Goal: Task Accomplishment & Management: Complete application form

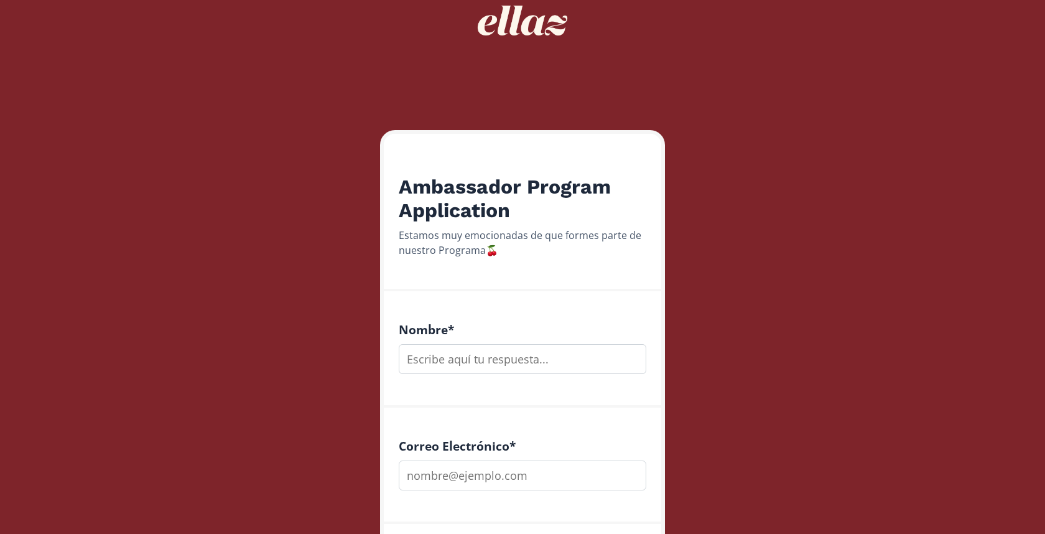
scroll to position [86, 0]
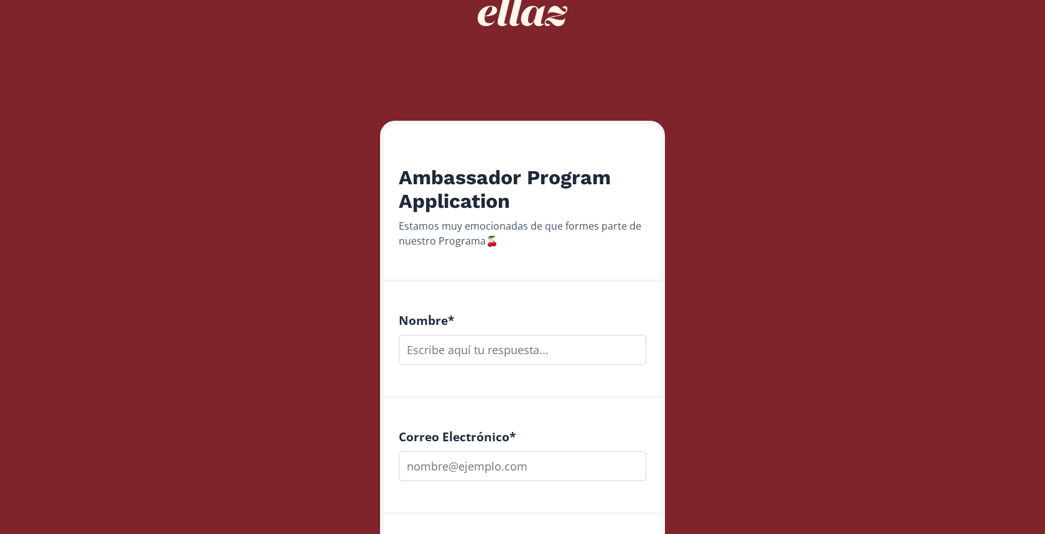
click at [475, 337] on input "text" at bounding box center [523, 350] width 248 height 30
type input "i"
type input "[PERSON_NAME]"
click at [483, 467] on input "email" at bounding box center [523, 466] width 248 height 30
paste input "am@_f0t098xz"
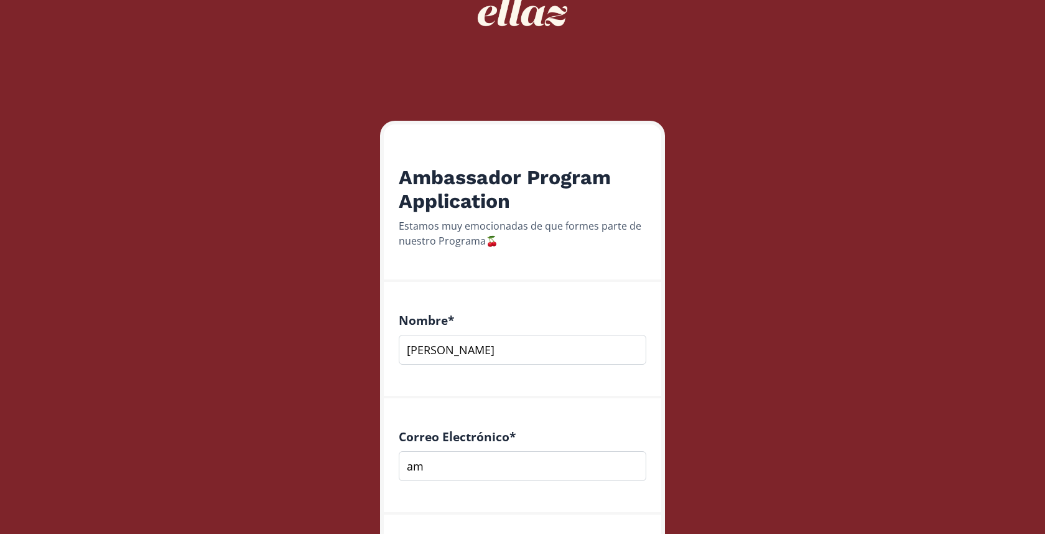
type input "a"
click at [524, 460] on input "email" at bounding box center [523, 466] width 248 height 30
paste input "[EMAIL_ADDRESS][DOMAIN_NAME]"
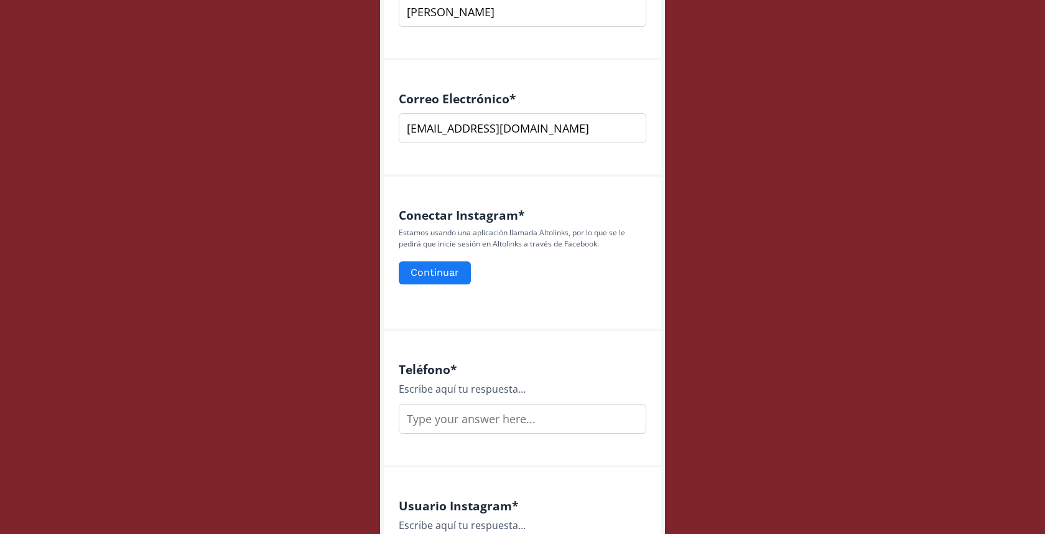
scroll to position [440, 0]
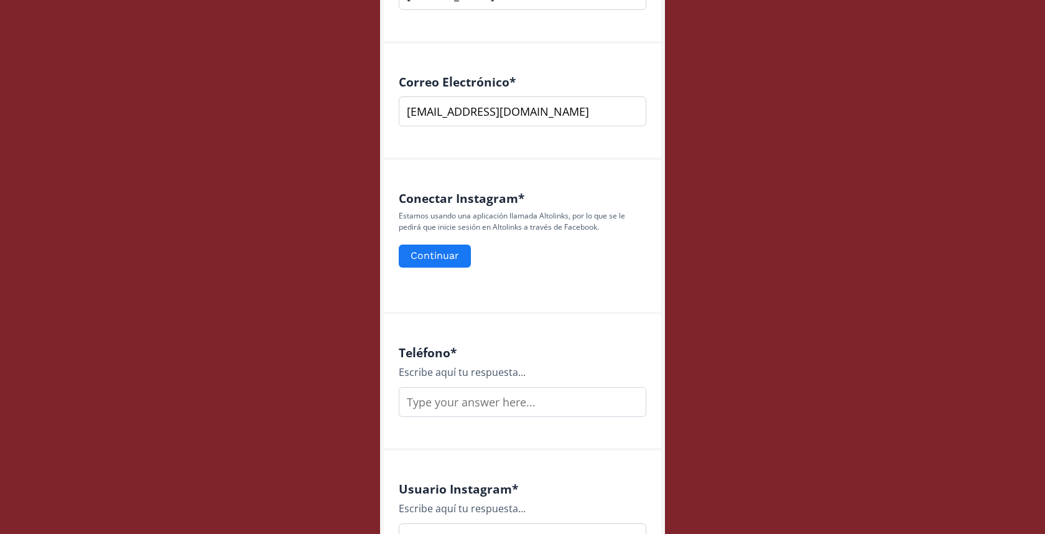
type input "[EMAIL_ADDRESS][DOMAIN_NAME]"
click at [487, 391] on input "text" at bounding box center [523, 402] width 248 height 30
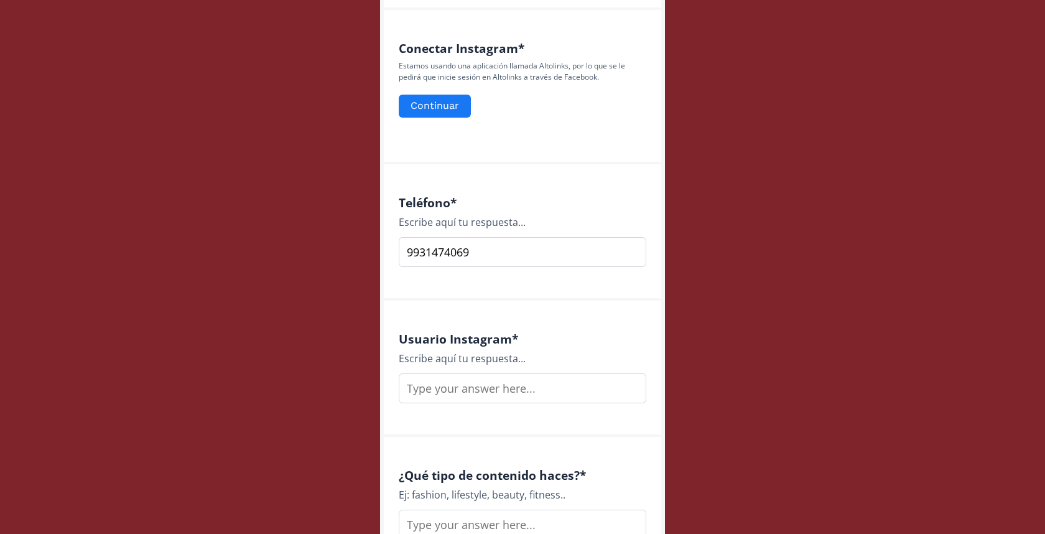
scroll to position [631, 0]
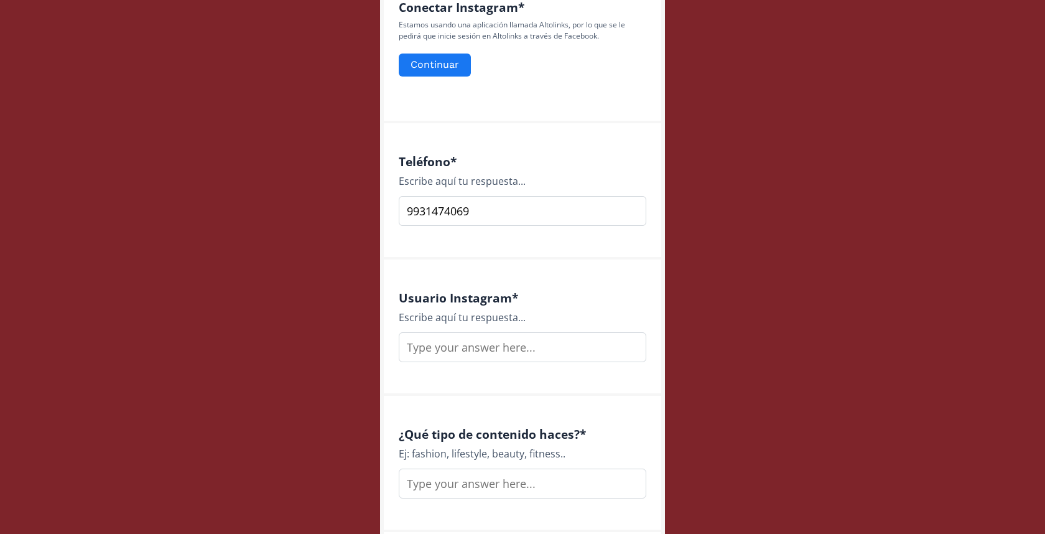
type input "9931474069"
click at [483, 329] on div "Usuario Instagram * Escribe aquí tu respuesta..." at bounding box center [523, 327] width 248 height 72
click at [491, 343] on input "text" at bounding box center [523, 347] width 248 height 30
type input "t"
type input "itzelsastre"
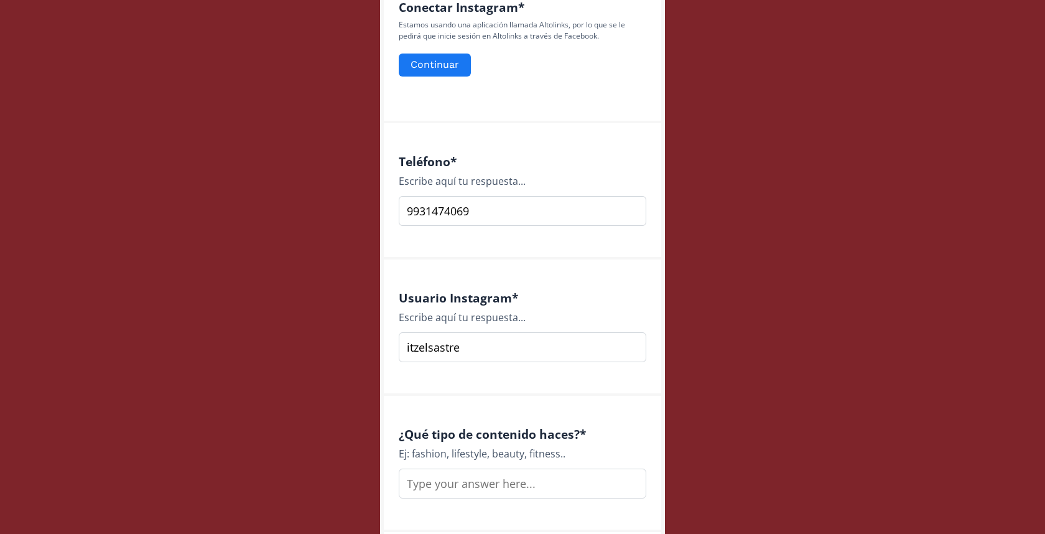
click at [501, 488] on input "text" at bounding box center [523, 483] width 248 height 30
type input "itzelsastre"
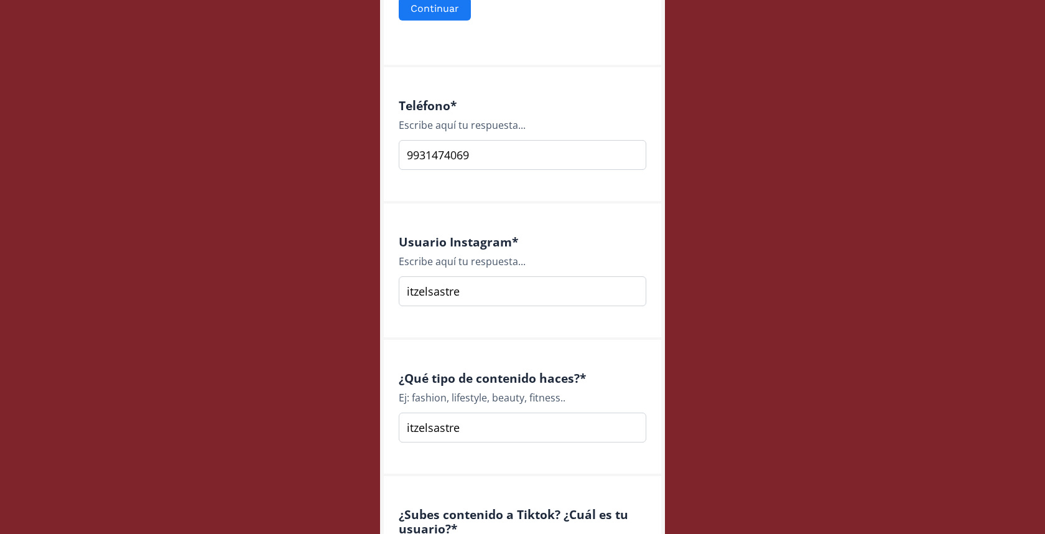
scroll to position [852, 0]
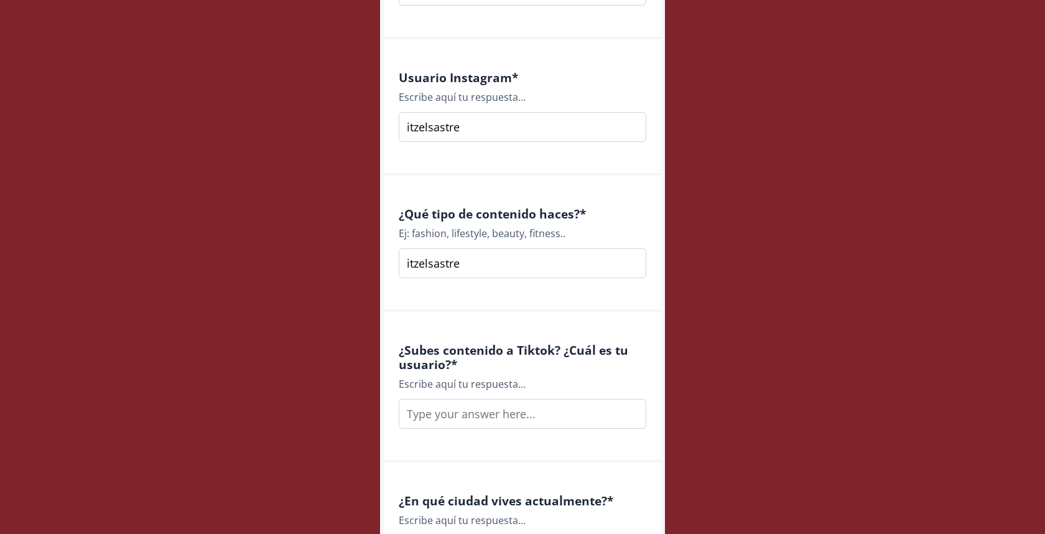
drag, startPoint x: 472, startPoint y: 266, endPoint x: 371, endPoint y: 257, distance: 101.2
click at [376, 258] on div "Ambassador Program Application Estamos muy emocionadas de que formes parte de n…" at bounding box center [522, 283] width 311 height 2270
drag, startPoint x: 528, startPoint y: 231, endPoint x: 414, endPoint y: 231, distance: 114.5
click at [414, 231] on div "Ej: fashion, lifestyle, beauty, fitness.." at bounding box center [523, 233] width 248 height 15
copy div "ashion, lifestyle, beauty,"
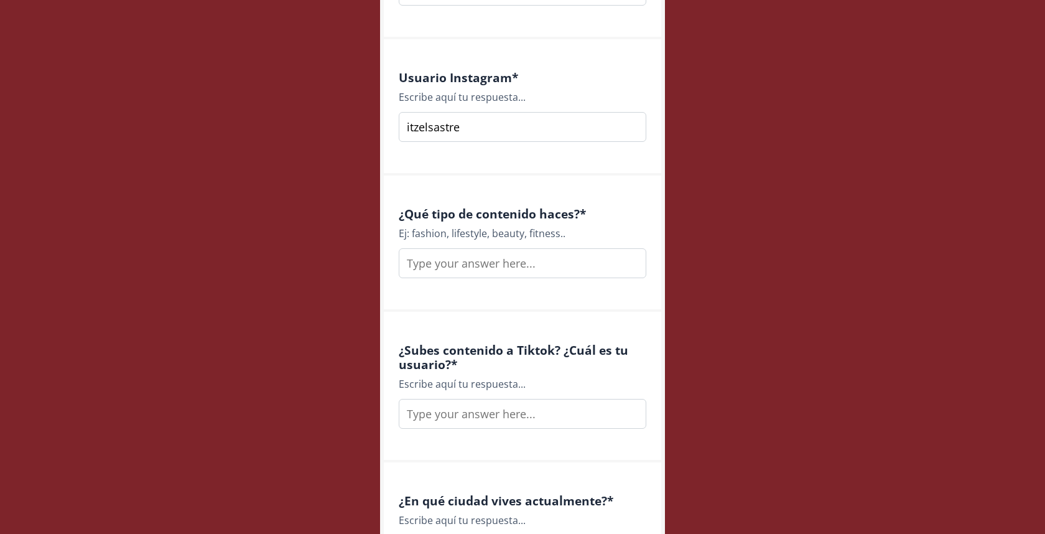
click at [437, 266] on input "text" at bounding box center [523, 263] width 248 height 30
paste input "ashion, lifestyle, beauty,"
click at [411, 261] on input "ashion, lifestyle, beauty," at bounding box center [523, 263] width 248 height 30
click at [542, 272] on input "Fashion, lifestyle, beauty," at bounding box center [523, 263] width 248 height 30
type input "Fashion, lifestyle, beauty."
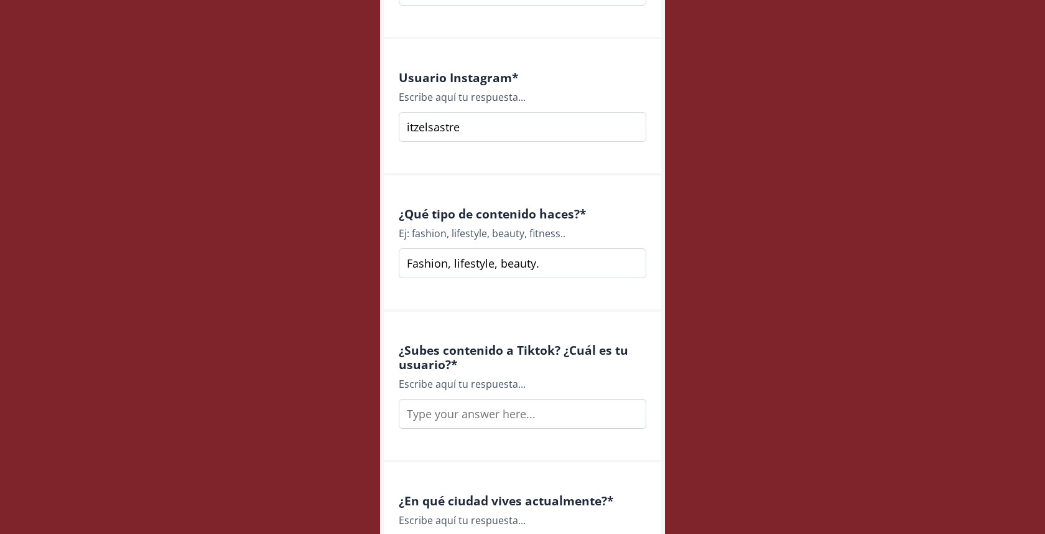
click at [502, 411] on input "text" at bounding box center [523, 414] width 248 height 30
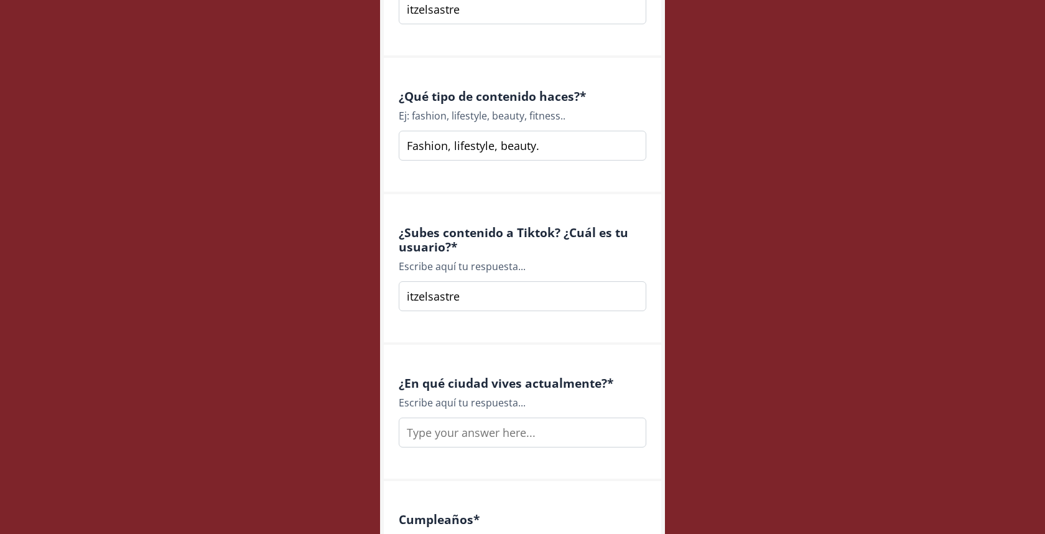
scroll to position [996, 0]
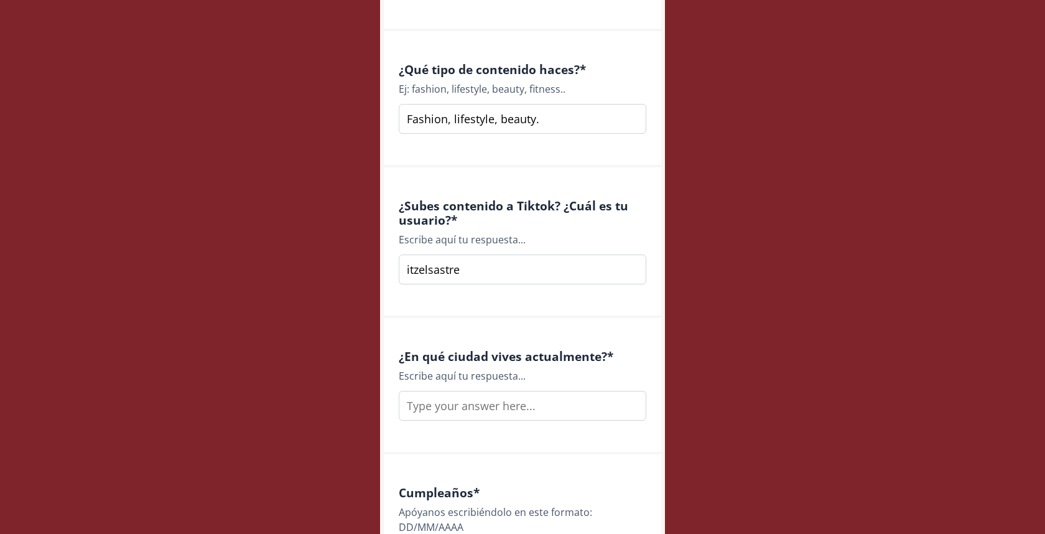
type input "itzelsastre"
click at [493, 414] on input "text" at bounding box center [523, 406] width 248 height 30
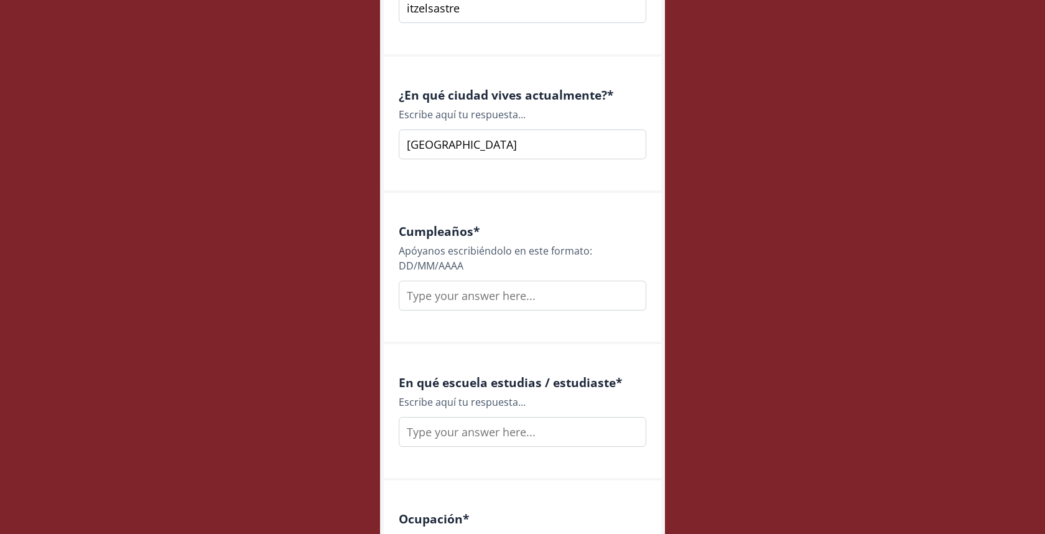
type input "[GEOGRAPHIC_DATA]"
click at [476, 302] on input "text" at bounding box center [523, 296] width 248 height 30
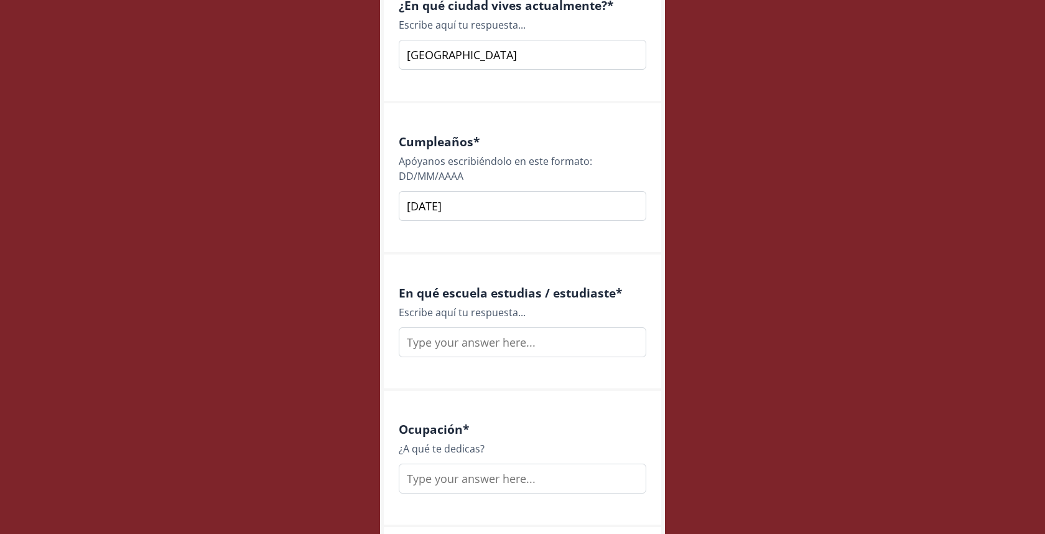
scroll to position [1382, 0]
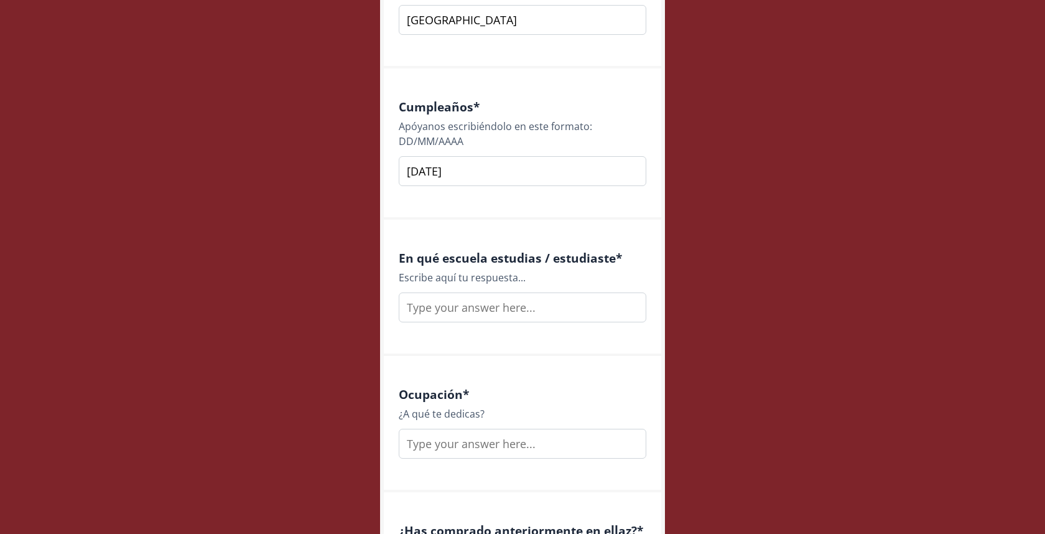
type input "[DATE]"
click at [521, 307] on input "text" at bounding box center [523, 307] width 248 height 30
type input "UVM"
click at [548, 434] on input "text" at bounding box center [523, 444] width 248 height 30
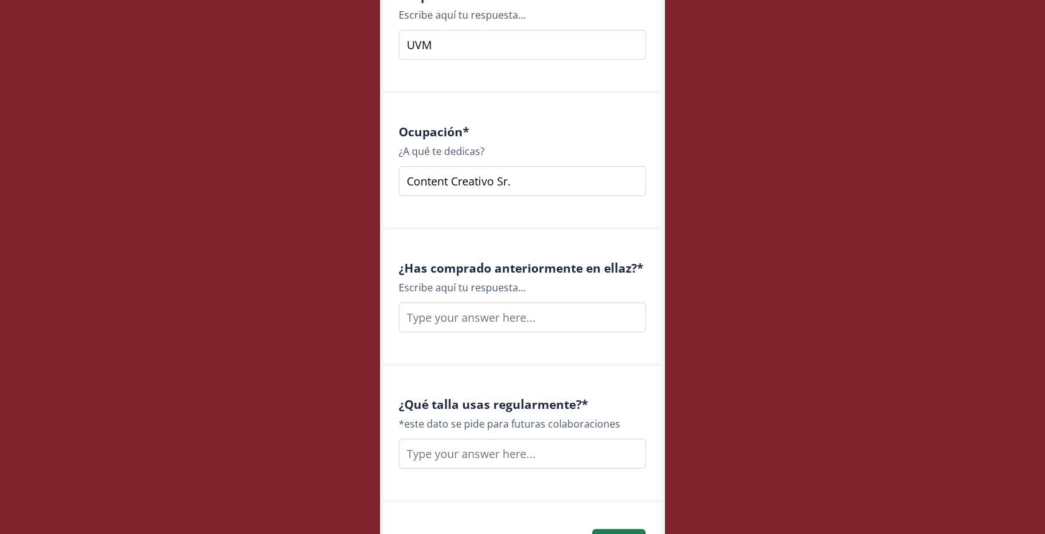
scroll to position [1665, 0]
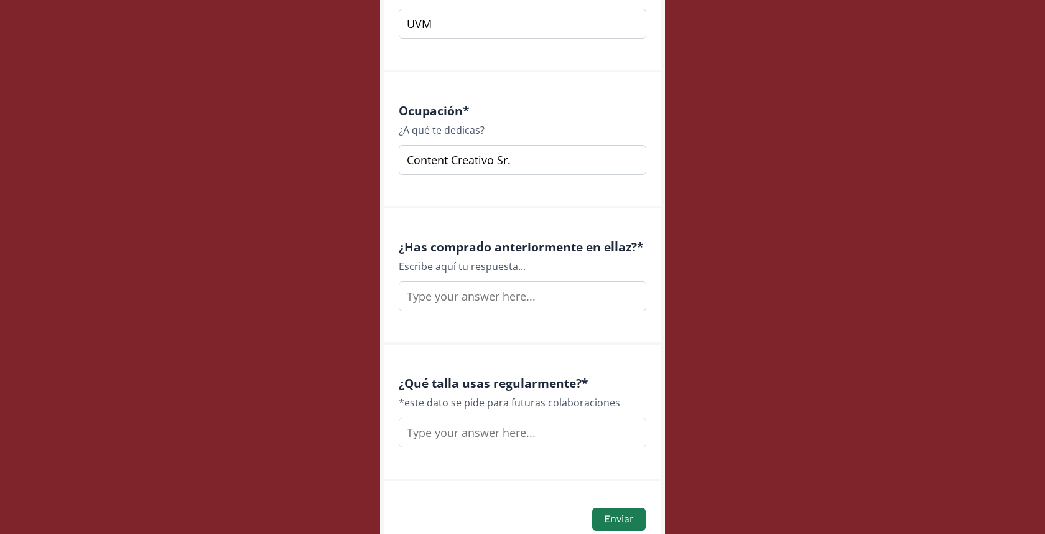
type input "Content Creativo Sr."
click at [504, 303] on input "text" at bounding box center [523, 296] width 248 height 30
type input "Sí"
click at [503, 436] on input "text" at bounding box center [523, 432] width 248 height 30
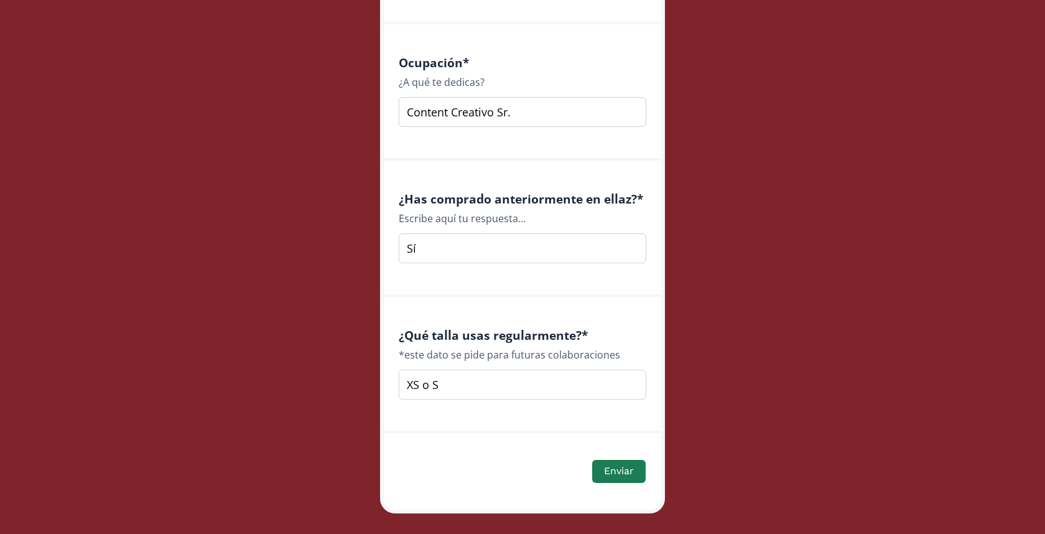
scroll to position [1715, 0]
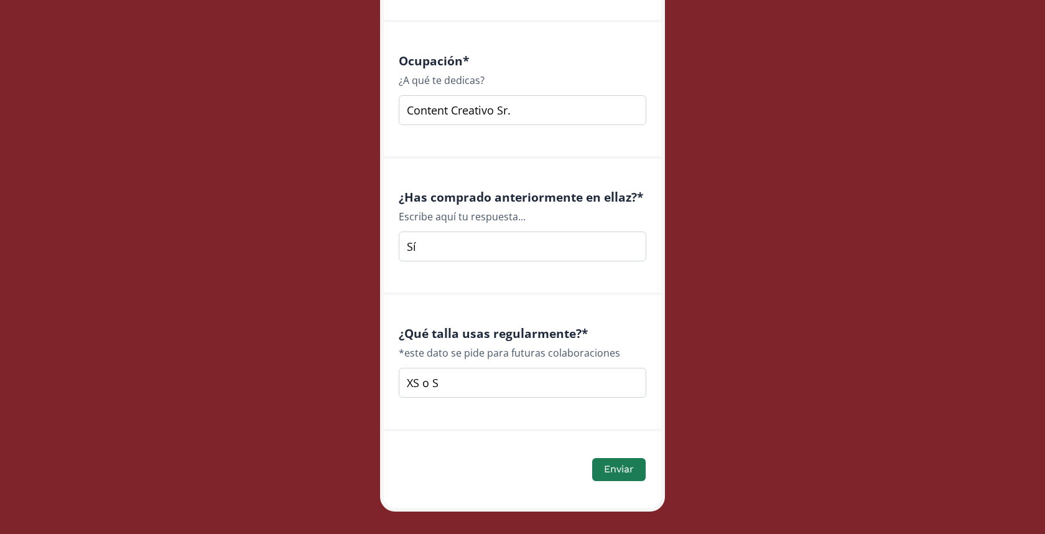
type input "XS o S"
click at [610, 481] on div "Enviar" at bounding box center [522, 469] width 246 height 27
click at [607, 474] on button "Enviar" at bounding box center [618, 469] width 57 height 27
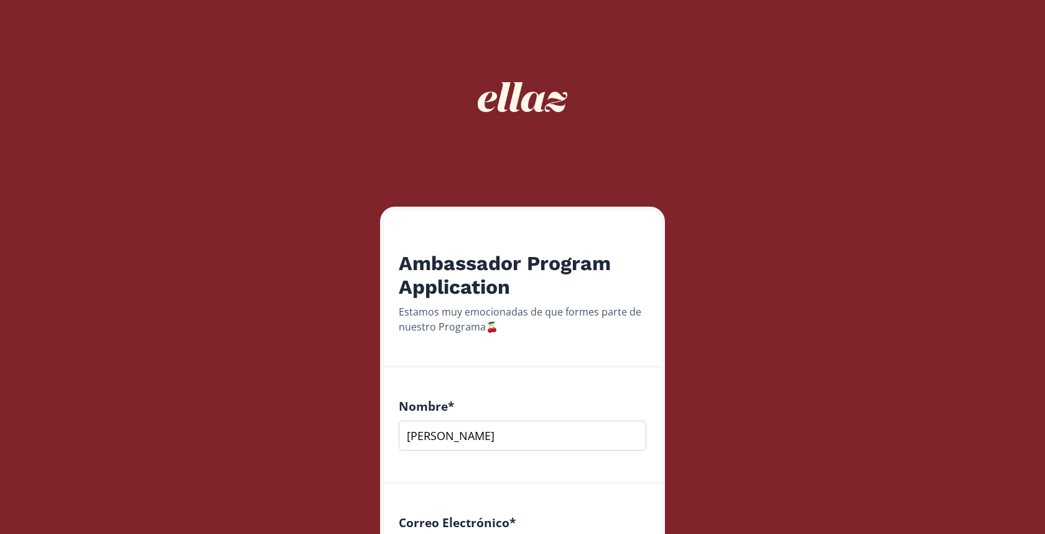
scroll to position [322, 0]
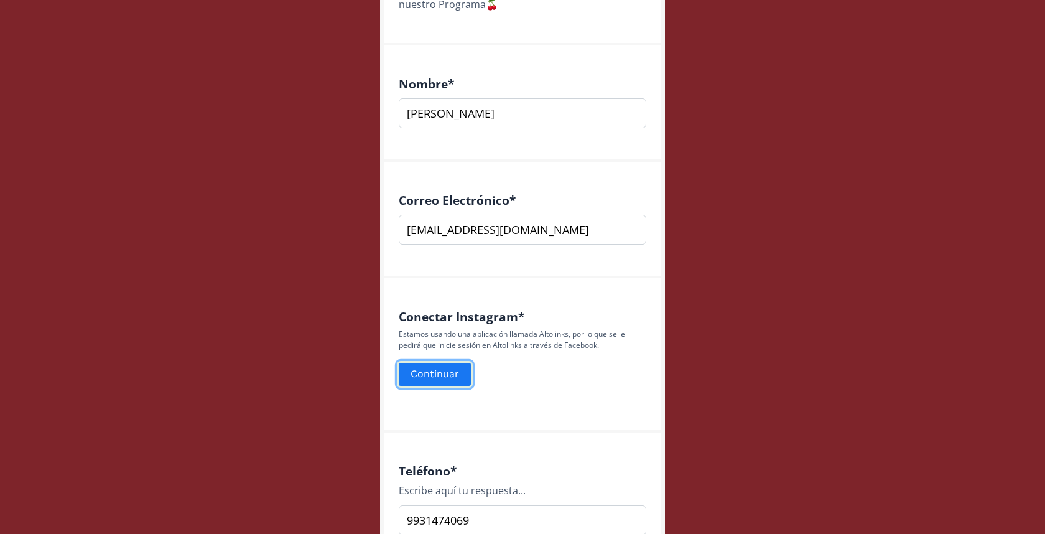
click at [453, 375] on button "Continuar" at bounding box center [435, 374] width 76 height 27
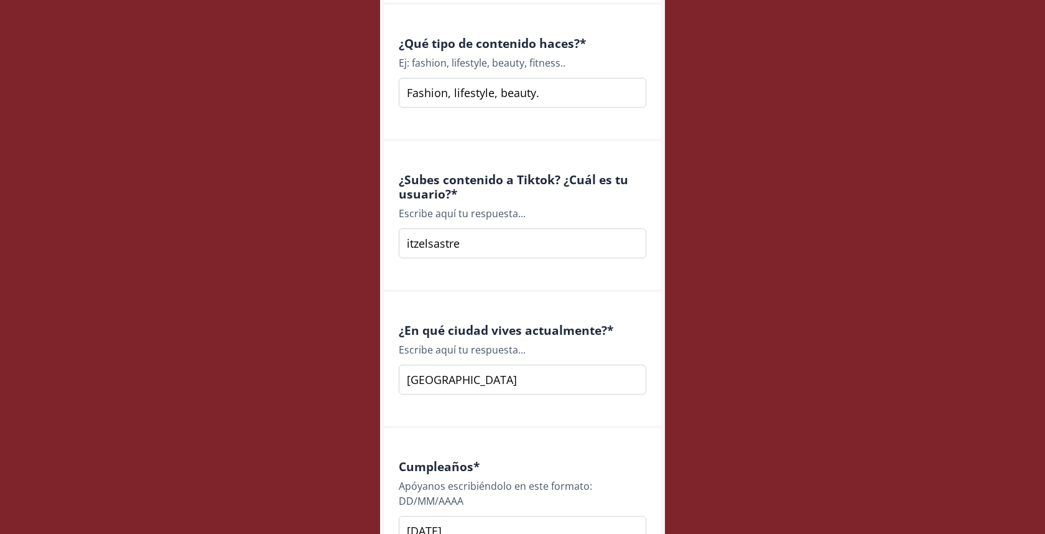
scroll to position [1055, 0]
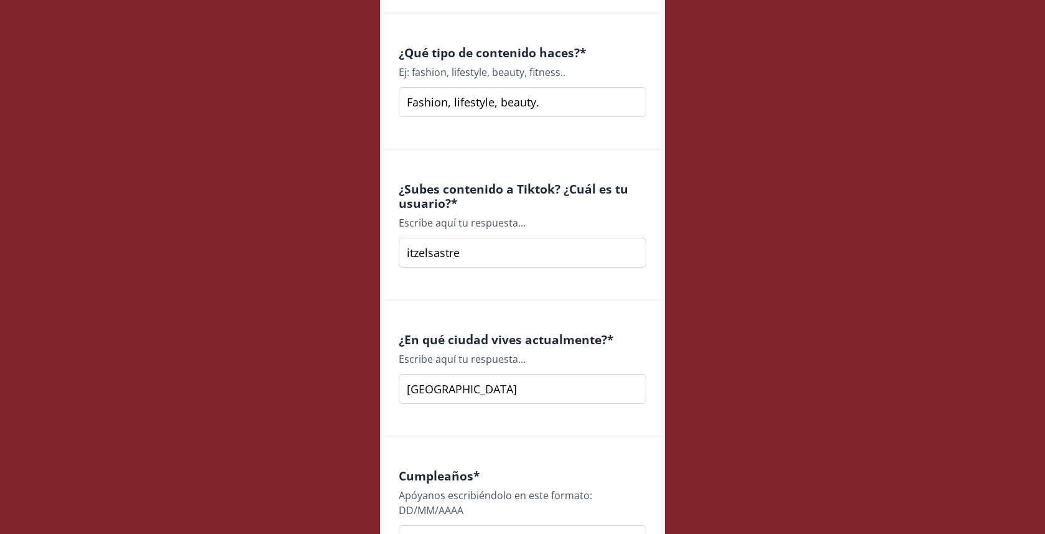
click at [615, 105] on input "Fashion, lifestyle, beauty." at bounding box center [523, 102] width 248 height 30
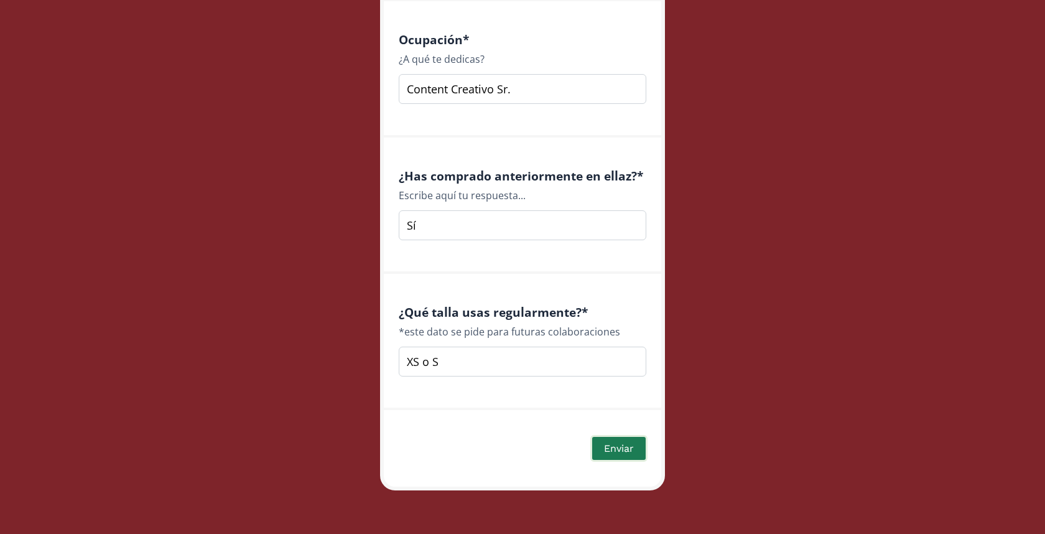
type input "Fashion, lifestyle, beauty"
click at [626, 445] on button "Enviar" at bounding box center [618, 448] width 57 height 27
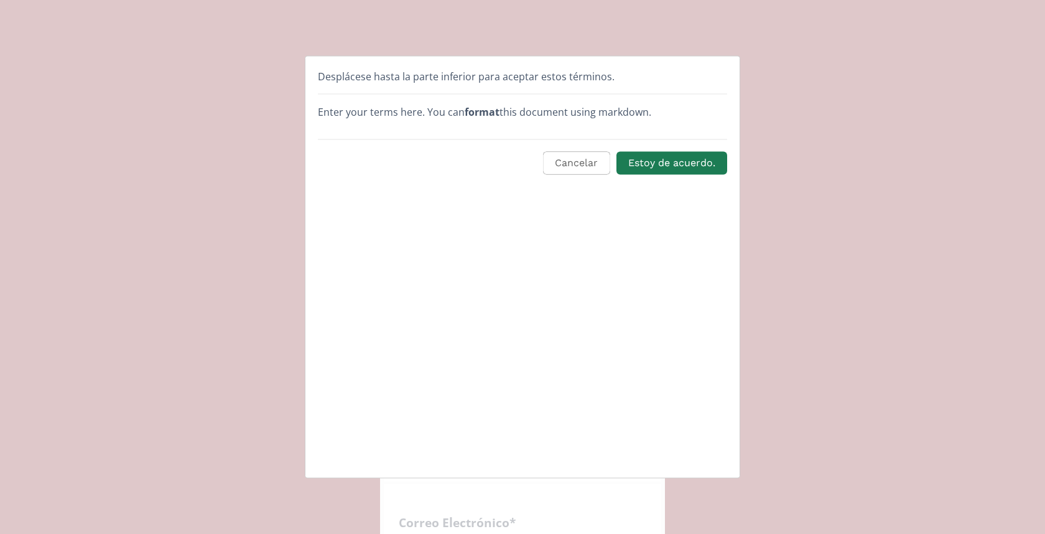
scroll to position [0, 0]
click at [654, 165] on button "Estoy de acuerdo." at bounding box center [672, 163] width 114 height 27
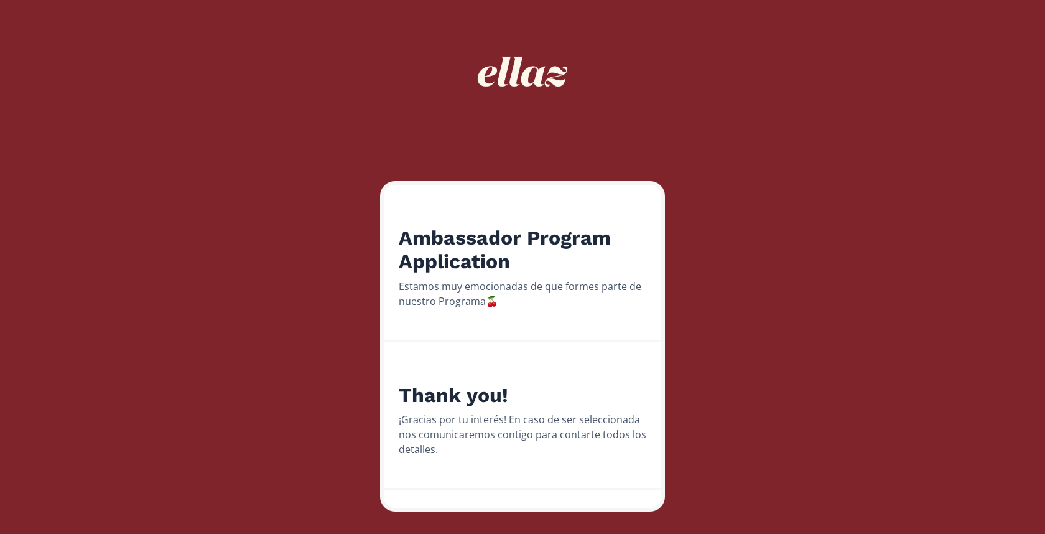
scroll to position [47, 0]
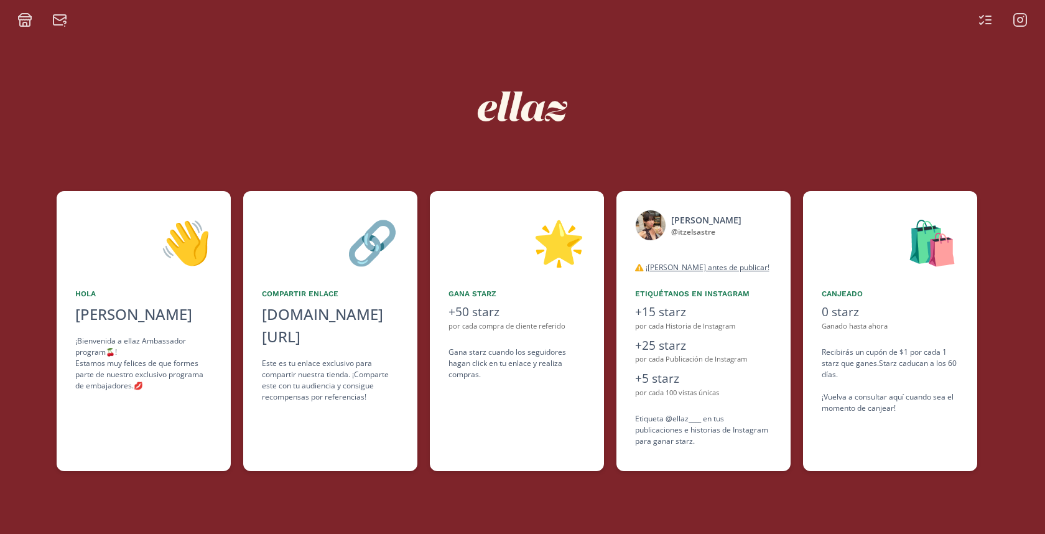
scroll to position [0, 373]
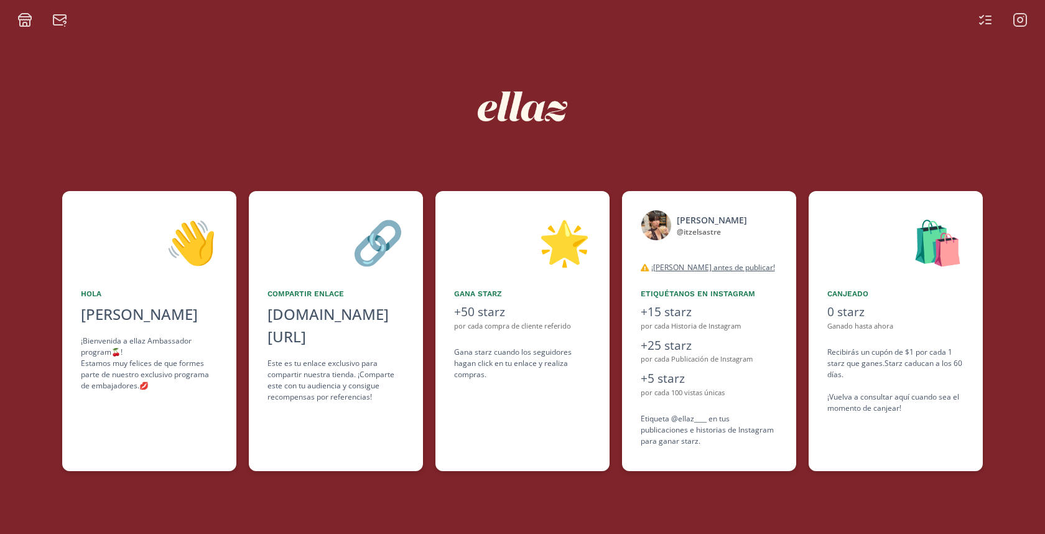
click at [1020, 163] on div "👋 [PERSON_NAME] ¡Bienvenida a ellaz Ambassador program🍒! Estamos muy felices de…" at bounding box center [522, 280] width 1045 height 506
